Goal: Task Accomplishment & Management: Use online tool/utility

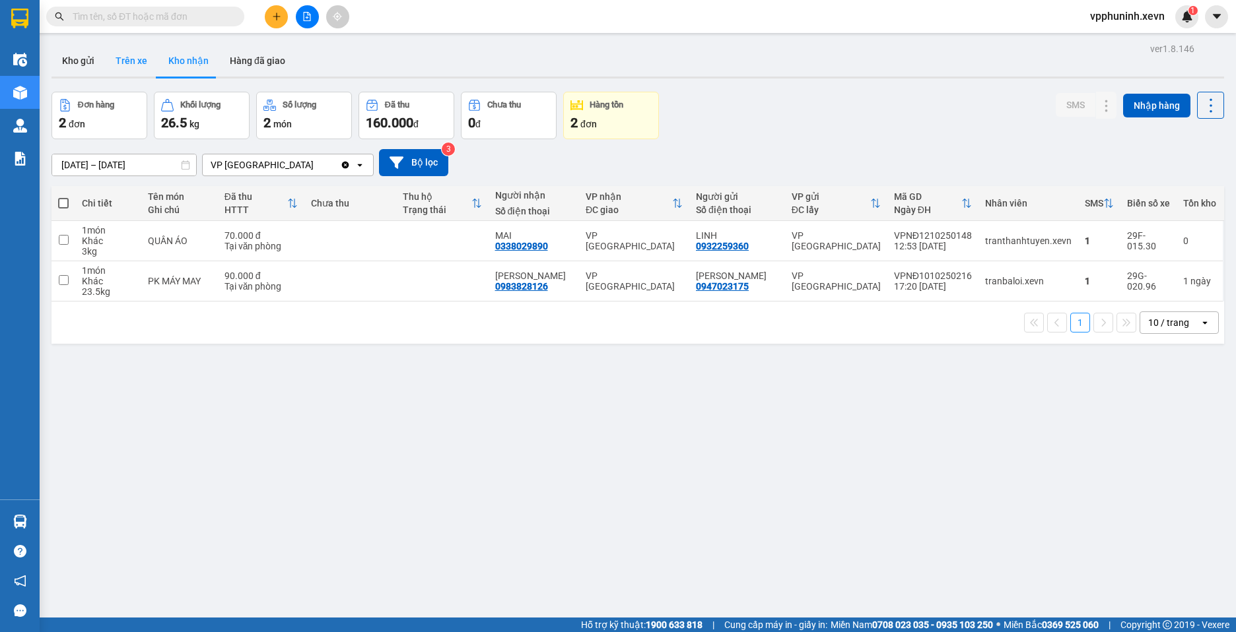
click at [139, 59] on button "Trên xe" at bounding box center [131, 61] width 53 height 32
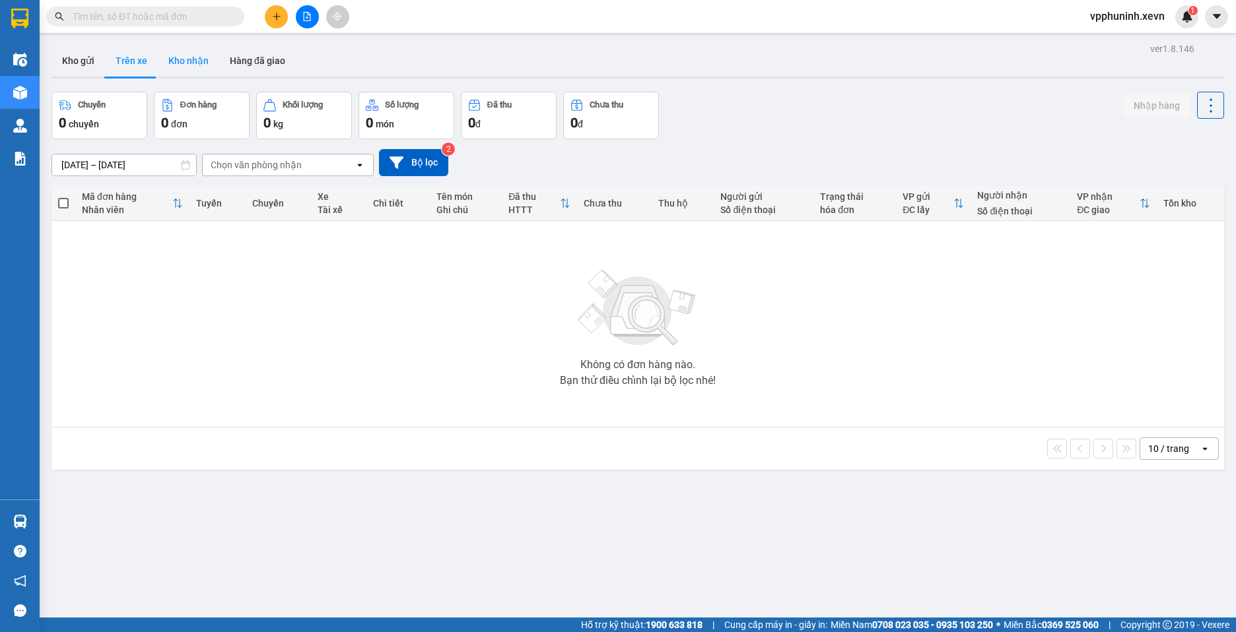
click at [197, 76] on button "Kho nhận" at bounding box center [188, 61] width 61 height 32
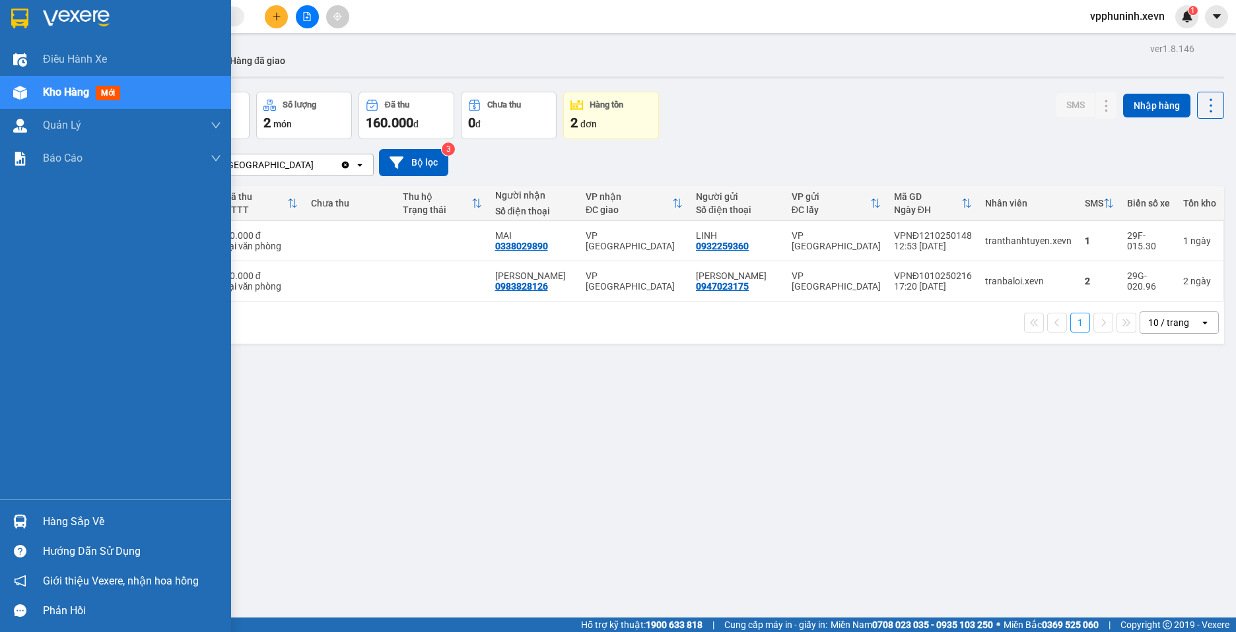
click at [79, 528] on div "Hàng sắp về" at bounding box center [132, 522] width 178 height 20
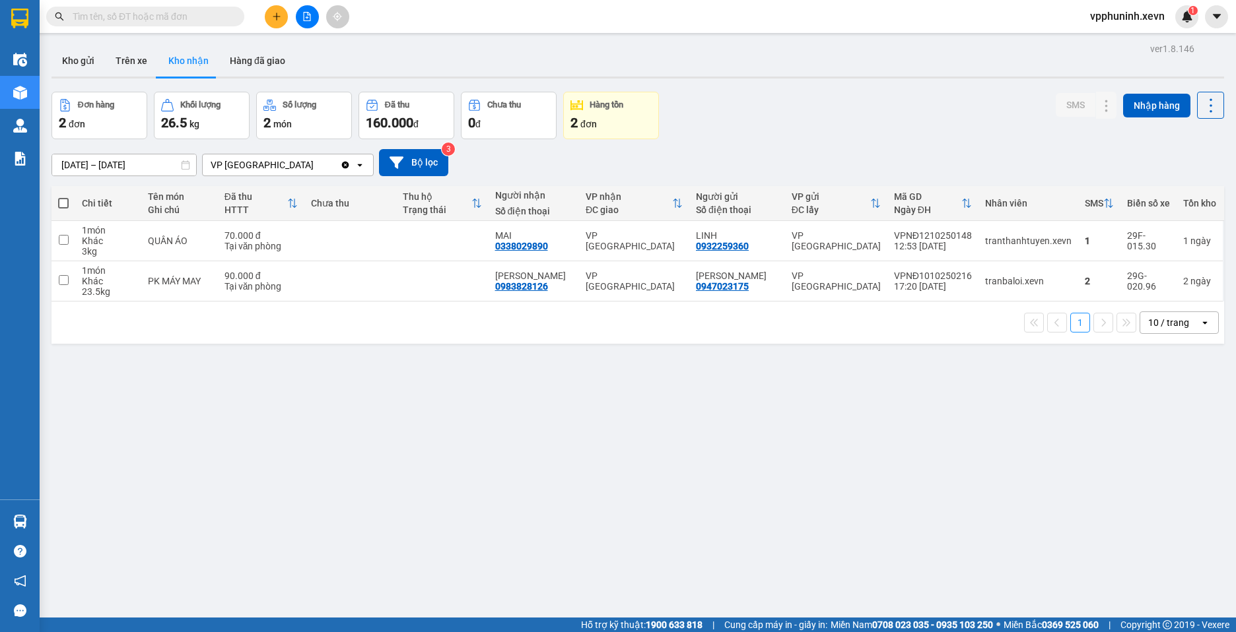
click at [950, 466] on section "Kết quả tìm kiếm ( 0 ) Bộ lọc No Data vpphuninh.xevn 1 Điều hành xe Kho hàng mớ…" at bounding box center [618, 316] width 1236 height 632
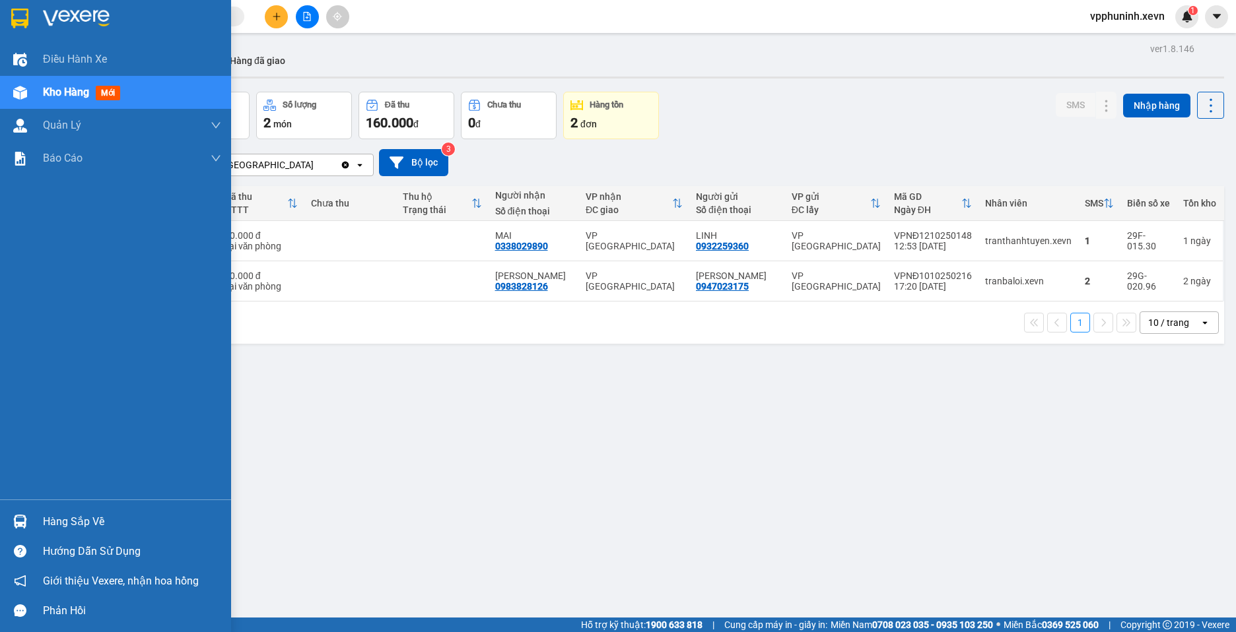
drag, startPoint x: 32, startPoint y: 521, endPoint x: 163, endPoint y: 518, distance: 130.7
click at [32, 521] on div "Hàng sắp về" at bounding box center [115, 522] width 231 height 30
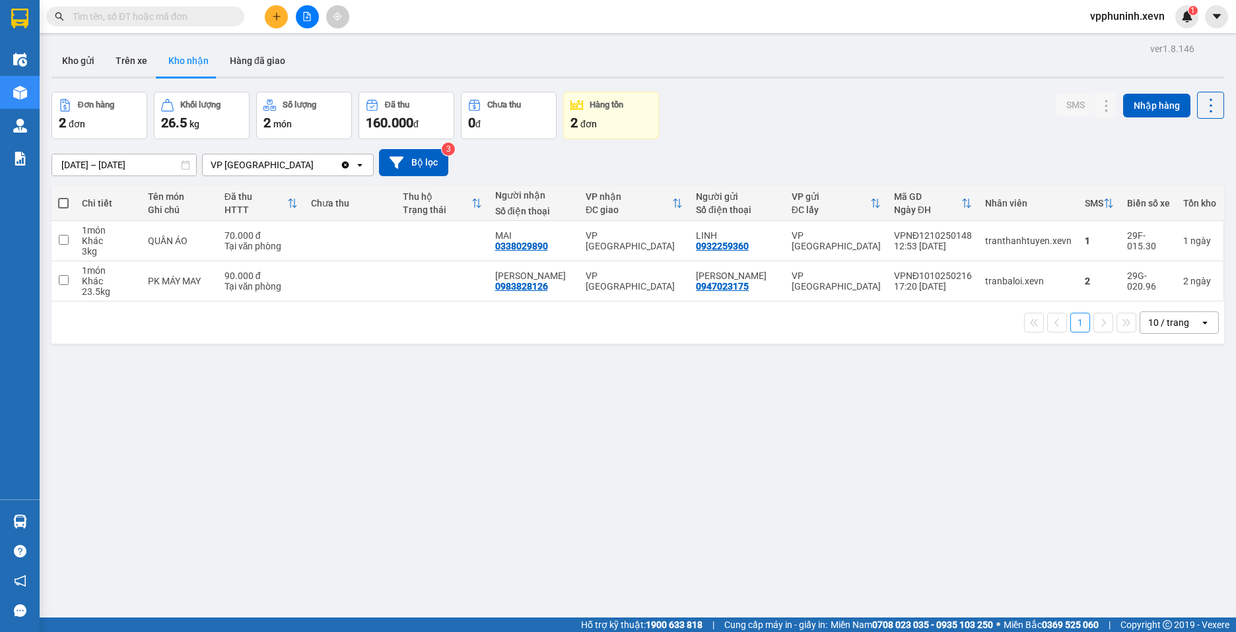
click at [927, 445] on section "Kết quả tìm kiếm ( 0 ) Bộ lọc No Data vpphuninh.xevn 1 Điều hành xe Kho hàng mớ…" at bounding box center [618, 316] width 1236 height 632
click at [141, 65] on button "Trên xe" at bounding box center [131, 61] width 53 height 32
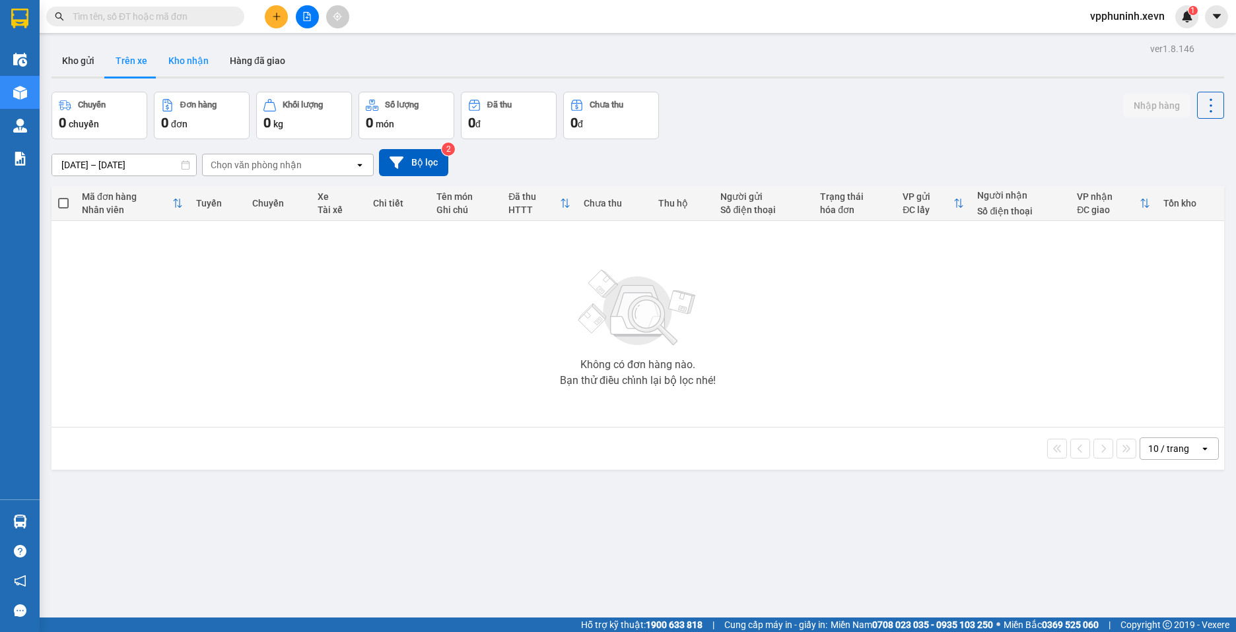
click at [193, 59] on button "Kho nhận" at bounding box center [188, 61] width 61 height 32
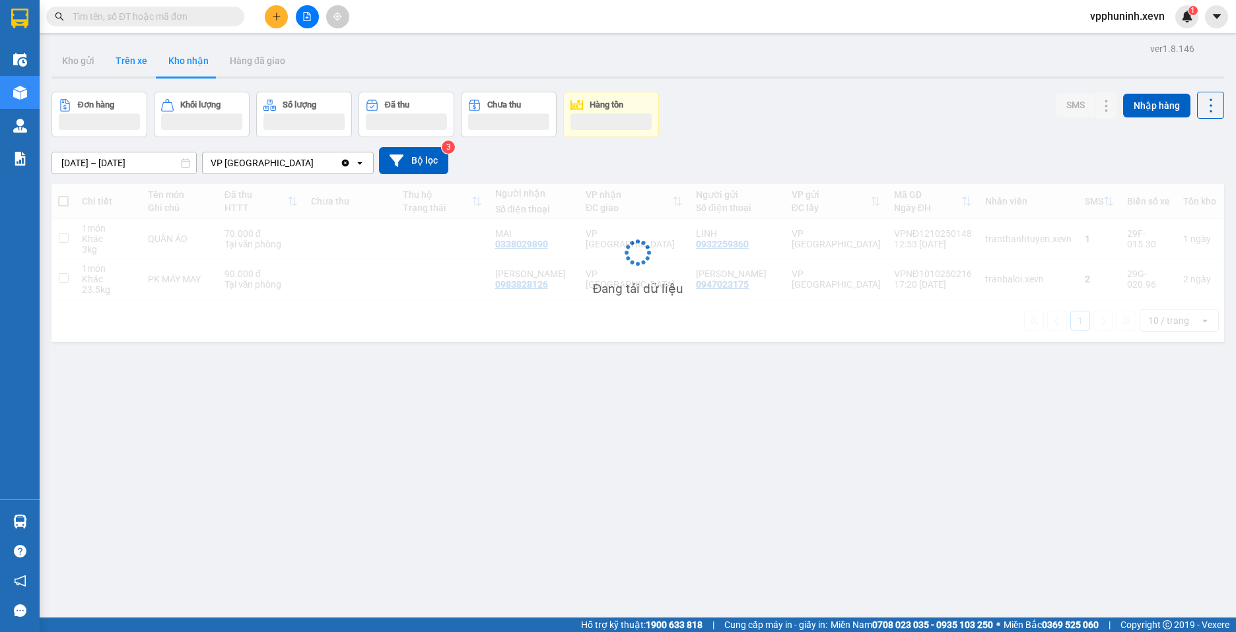
click at [137, 65] on button "Trên xe" at bounding box center [131, 61] width 53 height 32
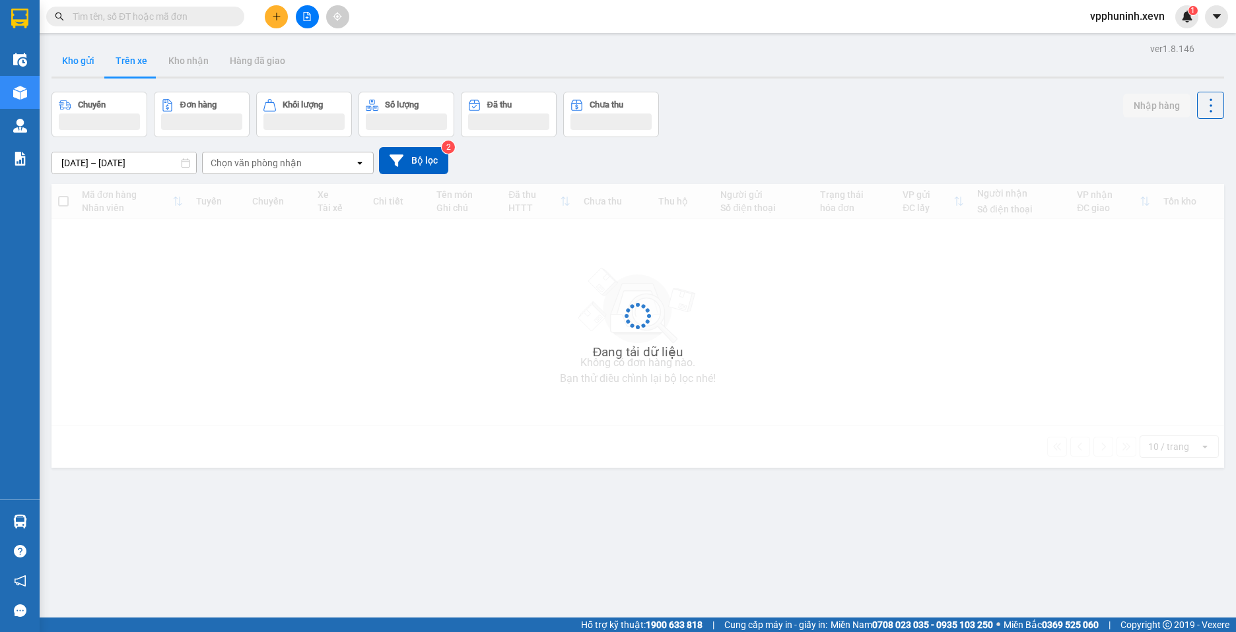
click at [78, 66] on button "Kho gửi" at bounding box center [77, 61] width 53 height 32
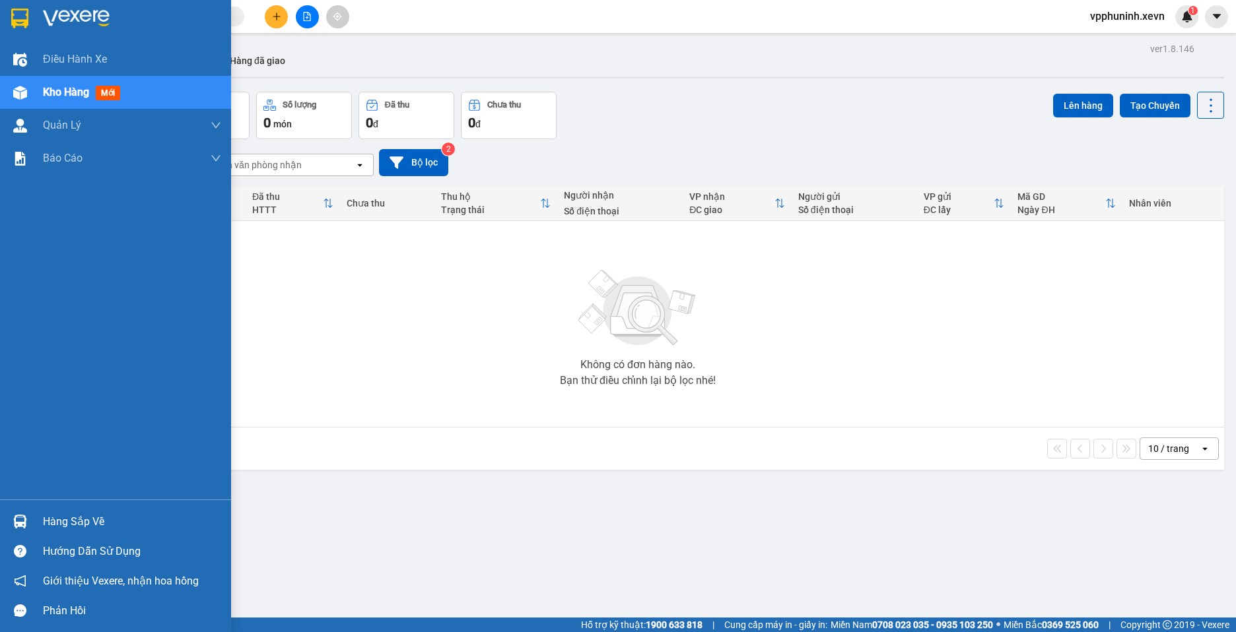
drag, startPoint x: 38, startPoint y: 519, endPoint x: 52, endPoint y: 519, distance: 14.5
click at [40, 519] on div "Hàng sắp về" at bounding box center [115, 522] width 231 height 30
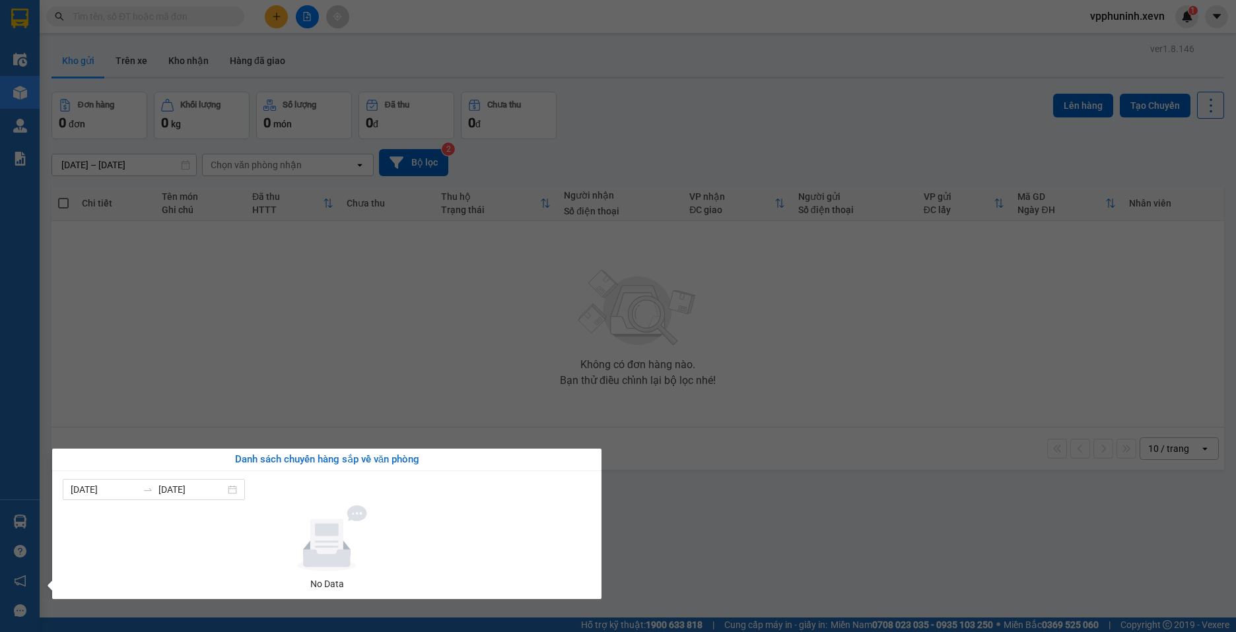
click at [777, 523] on section "Kết quả tìm kiếm ( 0 ) Bộ lọc No Data vpphuninh.xevn 1 Điều hành xe Kho hàng mớ…" at bounding box center [618, 316] width 1236 height 632
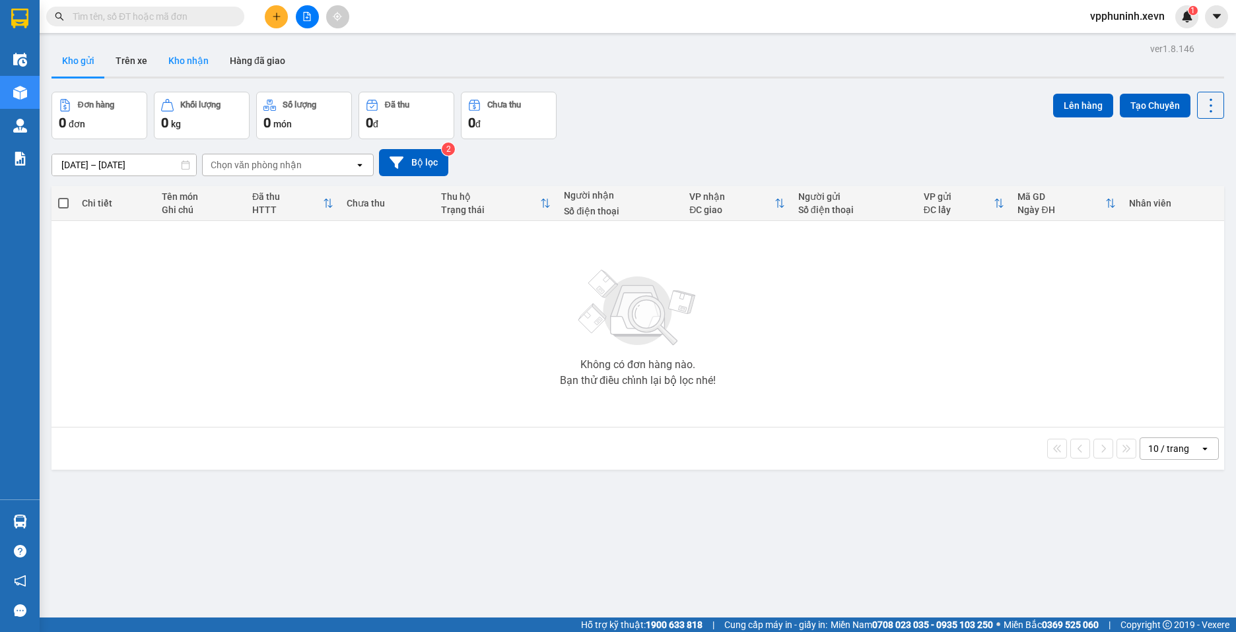
click at [199, 59] on button "Kho nhận" at bounding box center [188, 61] width 61 height 32
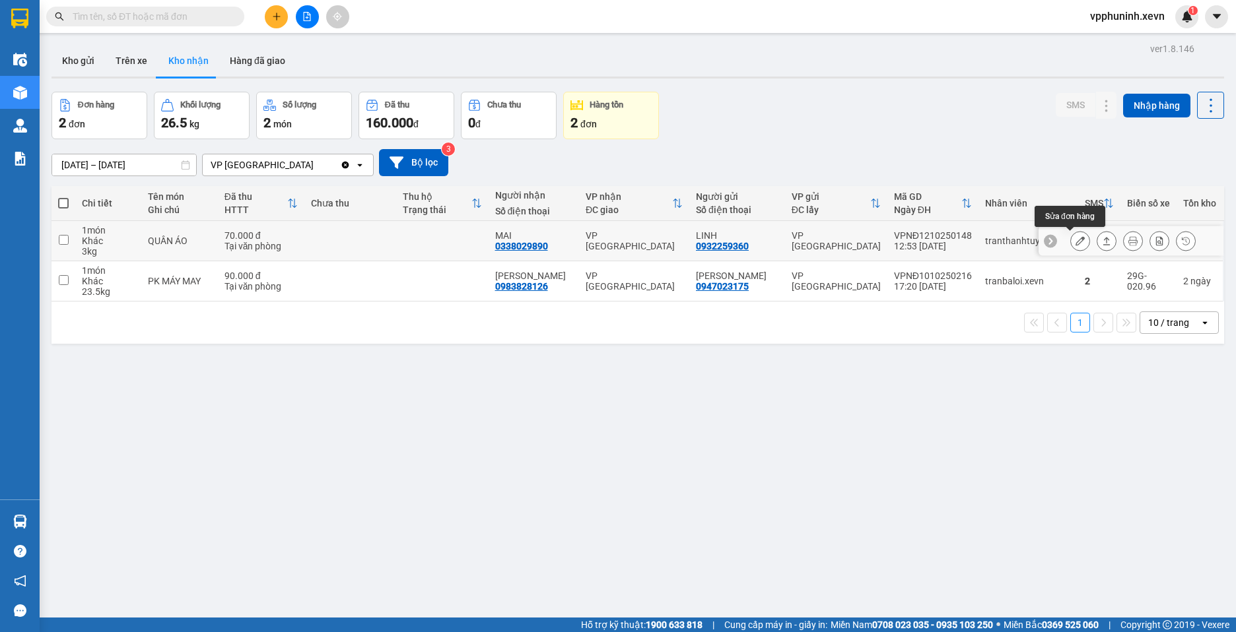
click at [1075, 246] on icon at bounding box center [1079, 240] width 9 height 9
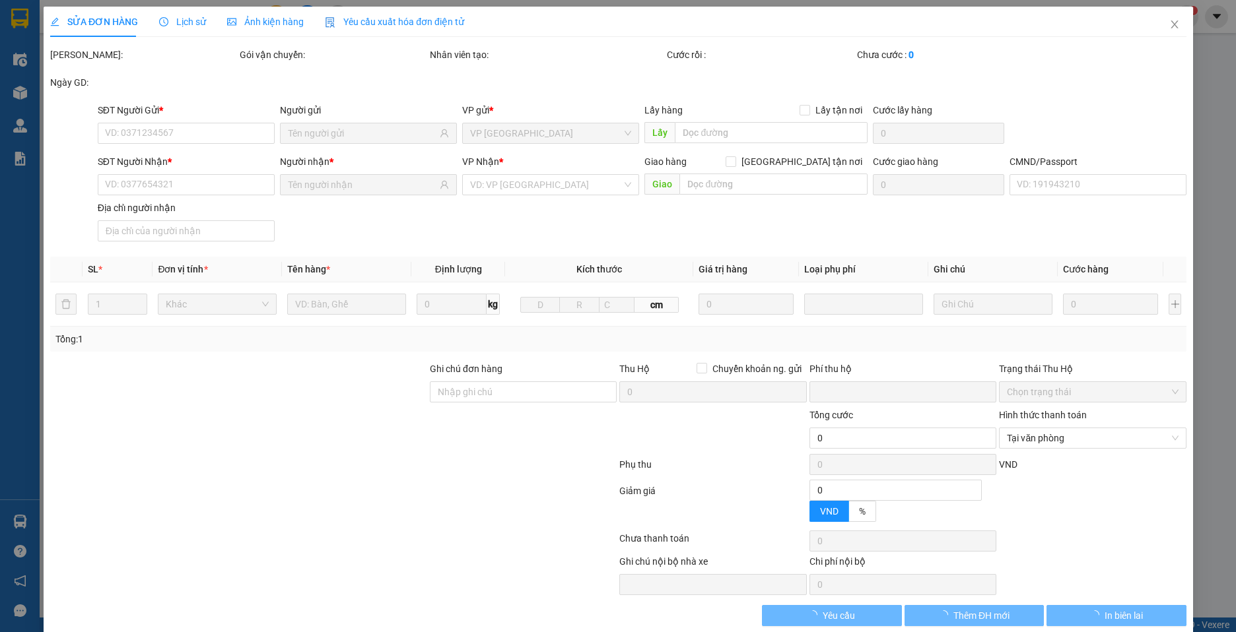
type input "0932259360"
type input "LINH"
type input "0338029890"
type input "MAI"
type input "1CC"
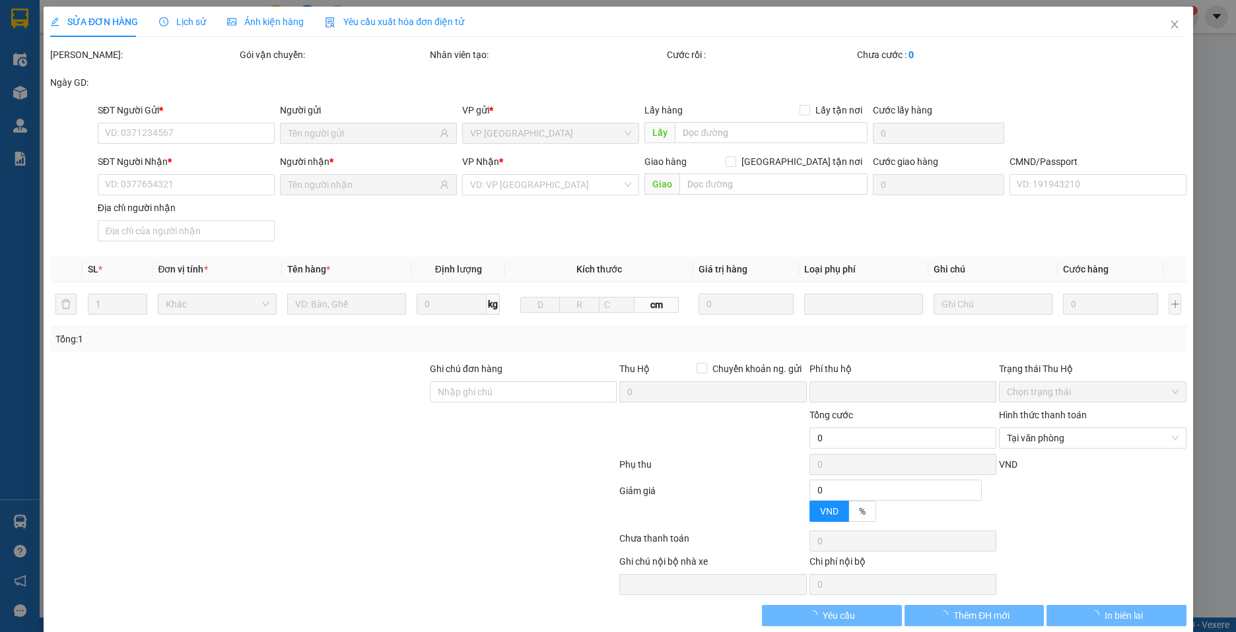
type input "0"
type input "70.000"
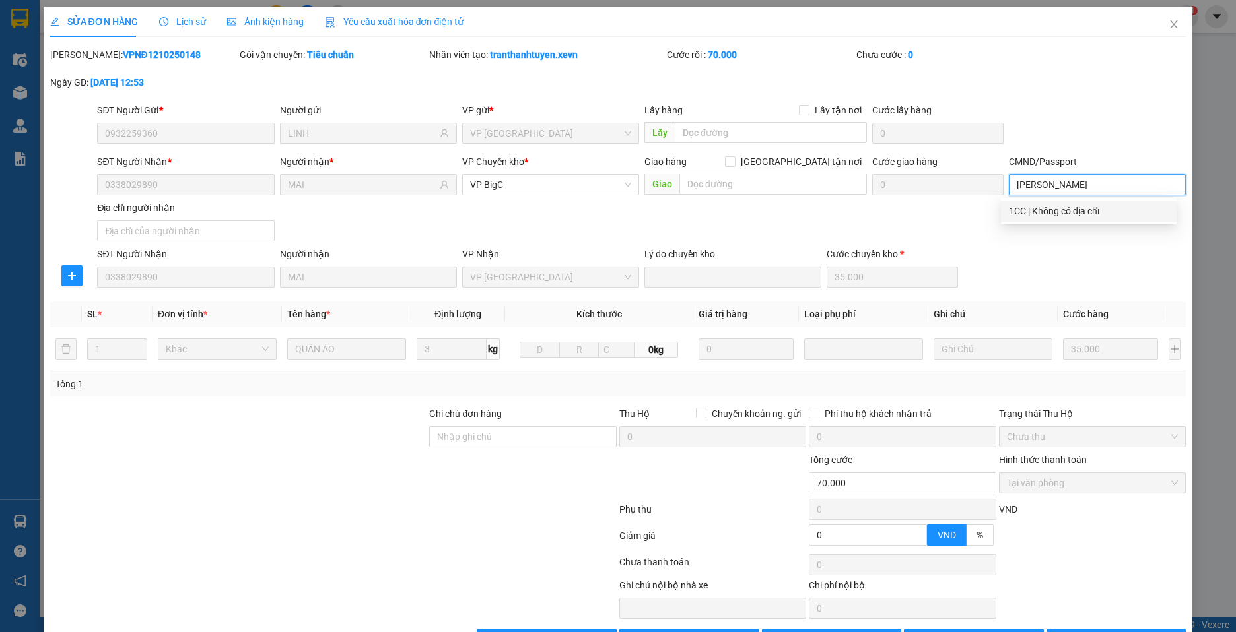
type input "[PERSON_NAME]"
click at [1053, 255] on div "SĐT Người Nhận 0338029890 Người nhận MAI VP Nhận VP [GEOGRAPHIC_DATA] do chuyển…" at bounding box center [641, 267] width 1094 height 41
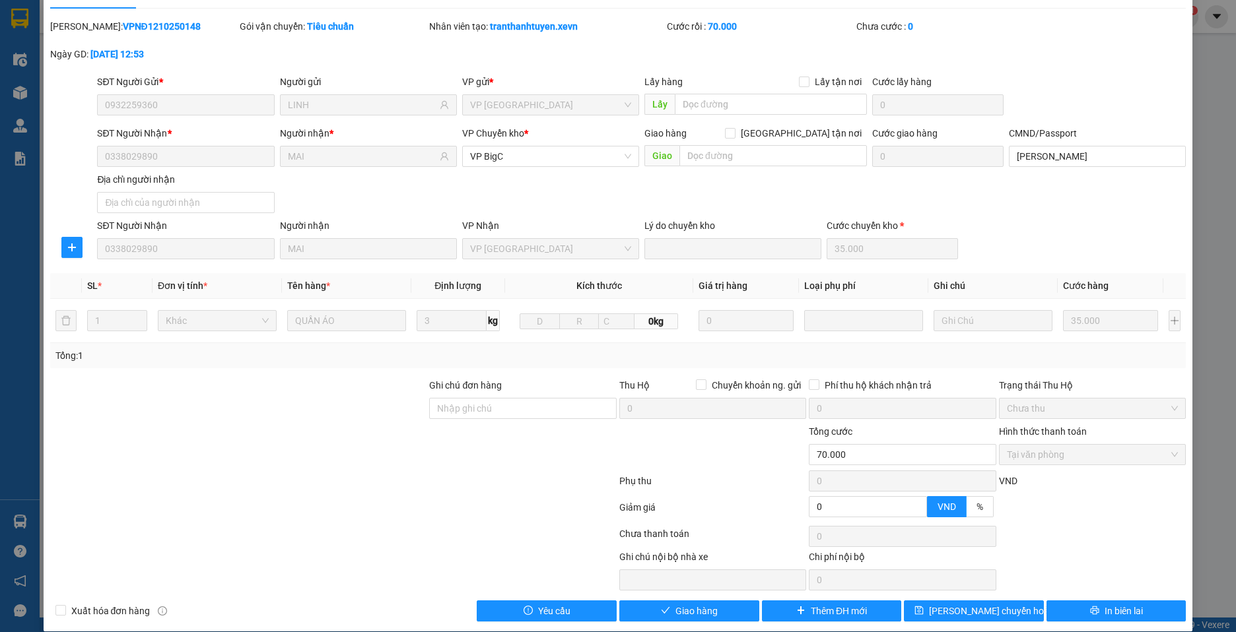
scroll to position [44, 0]
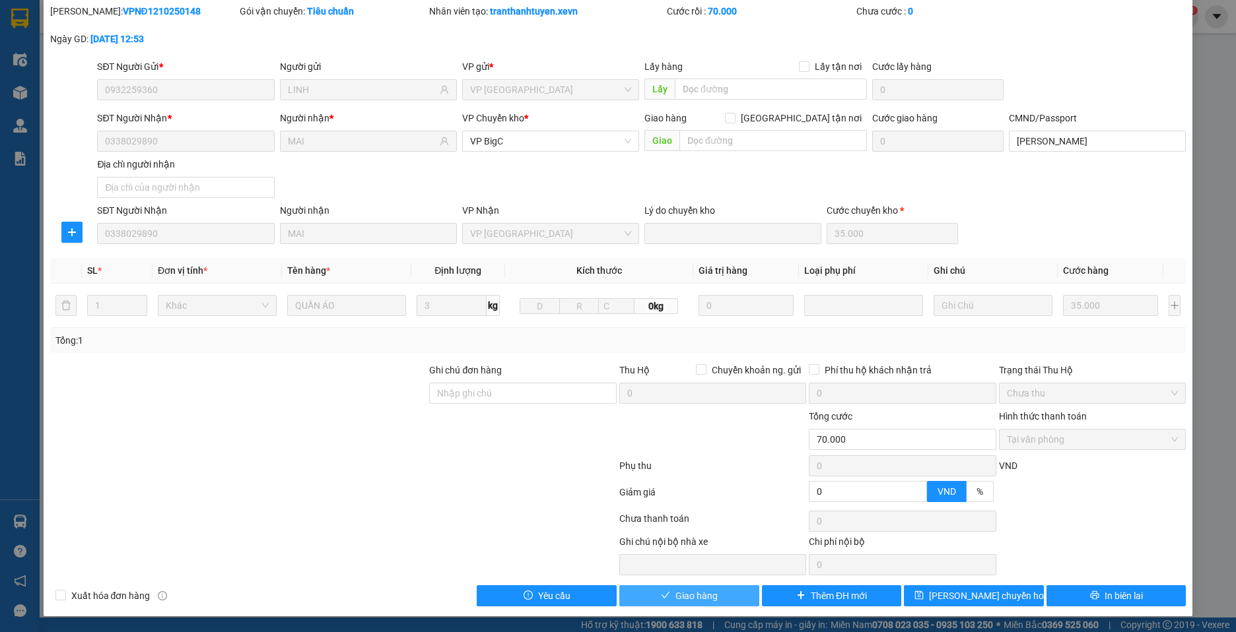
click at [699, 597] on span "Giao hàng" at bounding box center [696, 596] width 42 height 15
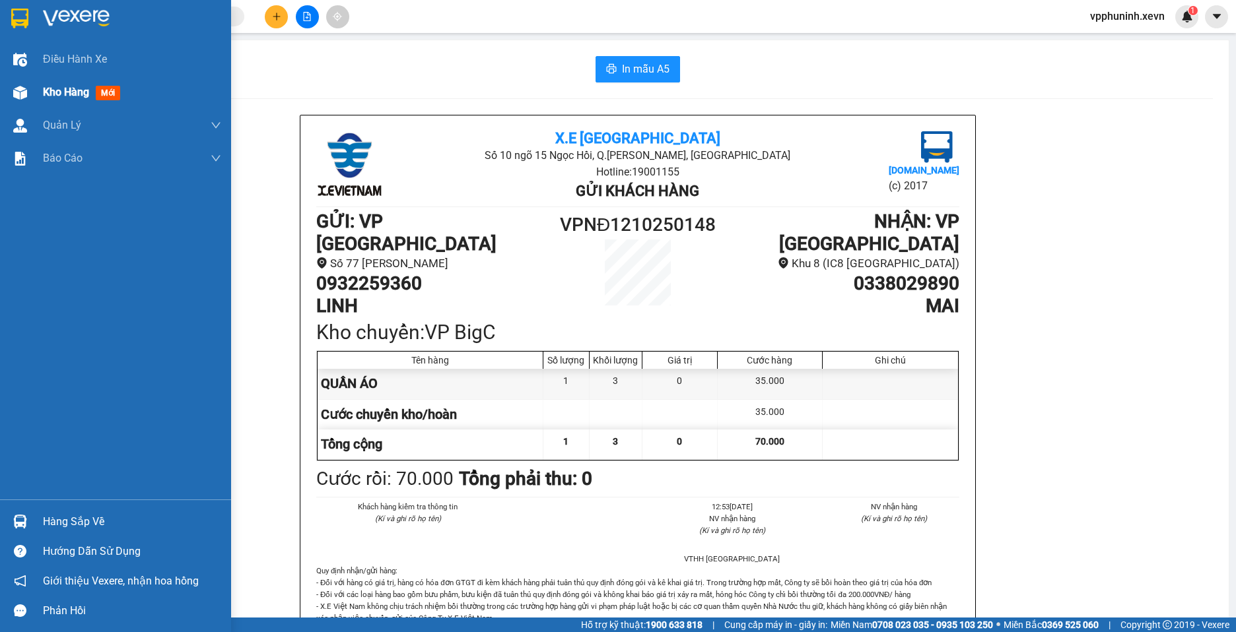
click at [35, 84] on div "Kho hàng mới" at bounding box center [115, 92] width 231 height 33
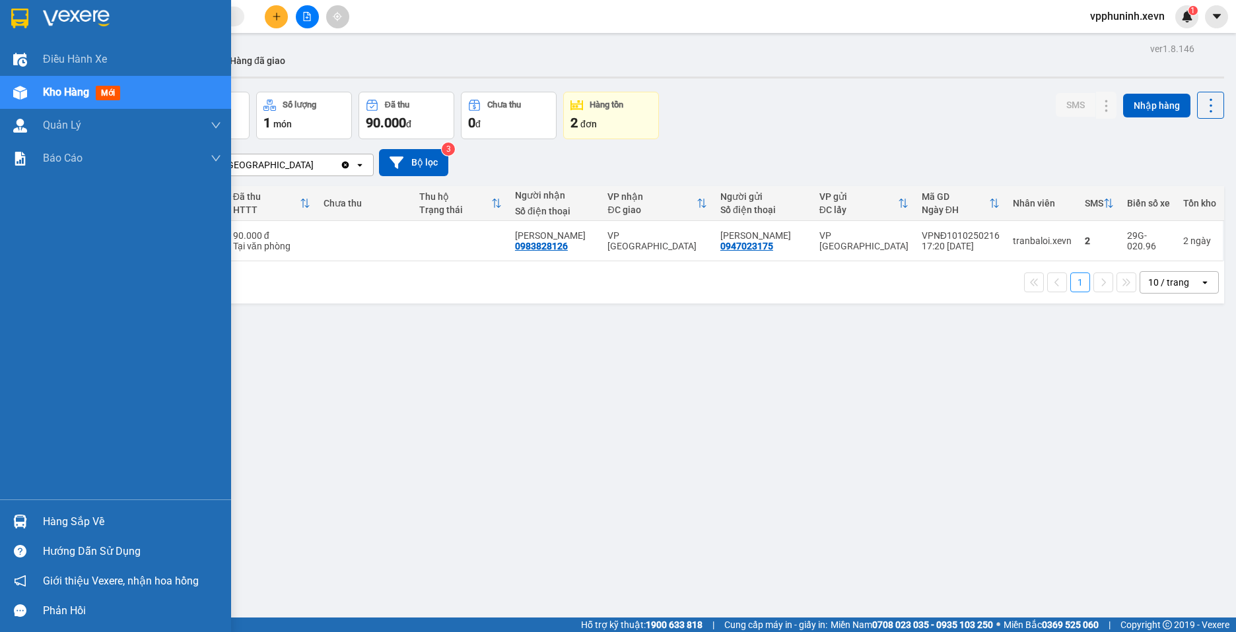
click at [32, 527] on div "Hàng sắp về" at bounding box center [115, 522] width 231 height 30
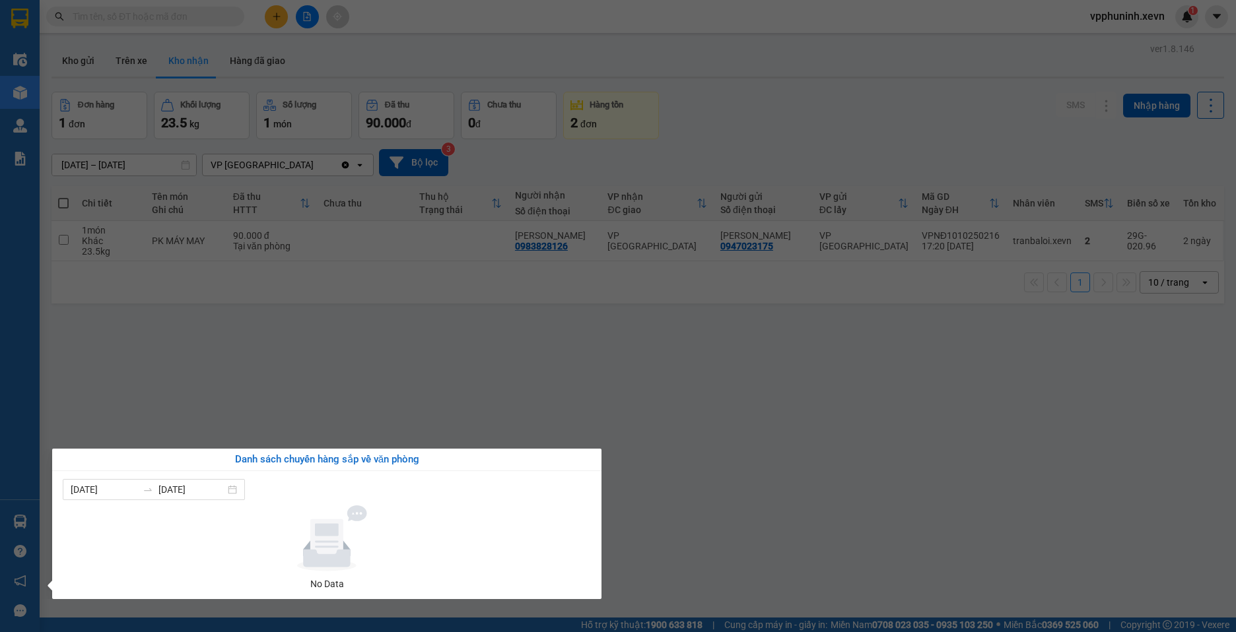
click at [939, 525] on section "Kết quả tìm kiếm ( 0 ) Bộ lọc No Data vpphuninh.xevn 1 Điều hành xe Kho hàng mớ…" at bounding box center [618, 316] width 1236 height 632
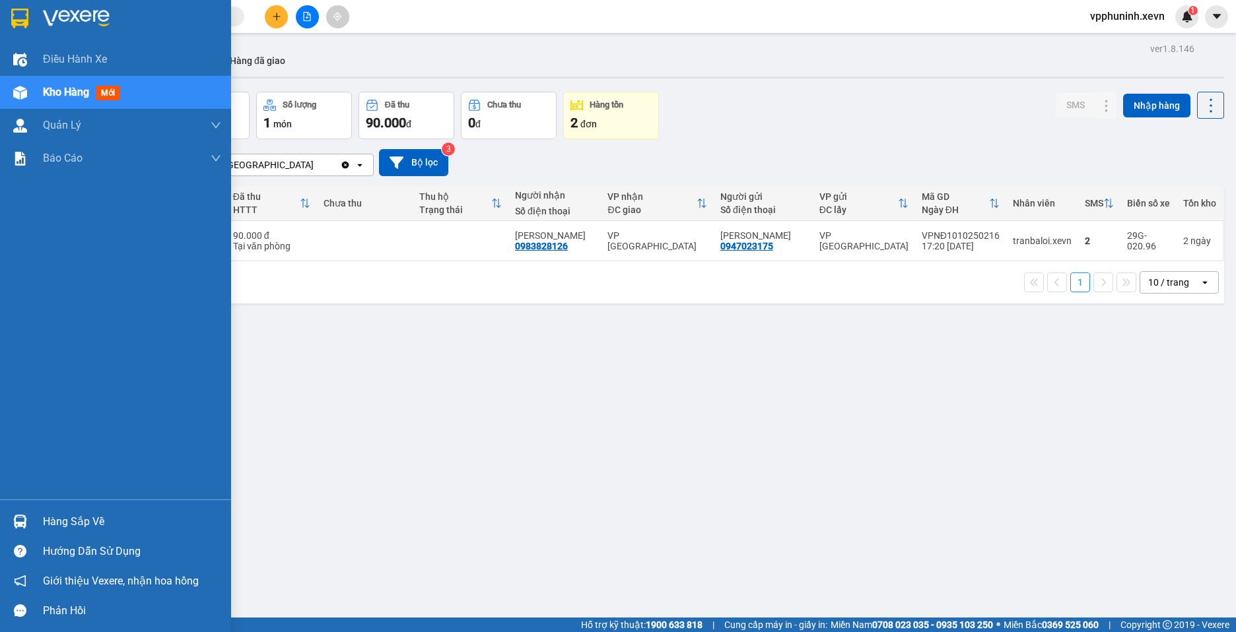
click at [63, 525] on div "Hàng sắp về" at bounding box center [132, 522] width 178 height 20
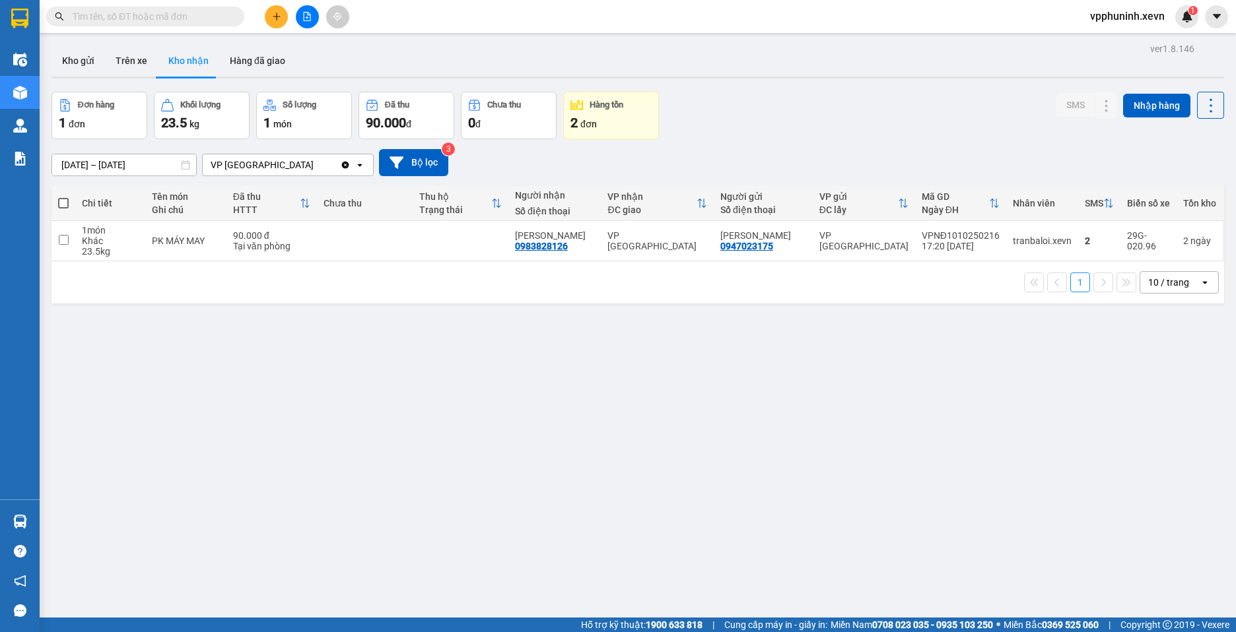
click at [828, 494] on section "Kết quả tìm kiếm ( 0 ) Bộ lọc No Data vpphuninh.xevn 1 Điều hành xe Kho hàng mớ…" at bounding box center [618, 316] width 1236 height 632
